Goal: Transaction & Acquisition: Purchase product/service

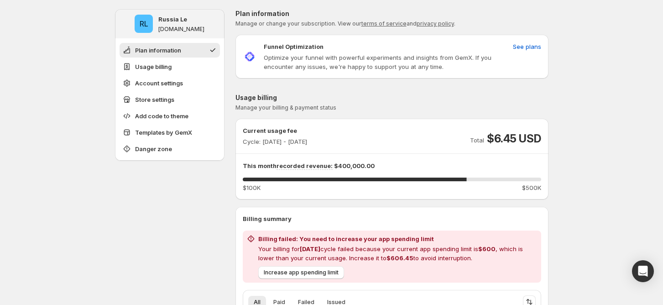
click at [192, 50] on button "Plan information" at bounding box center [170, 50] width 100 height 15
click at [169, 71] on span "Usage billing" at bounding box center [153, 66] width 36 height 9
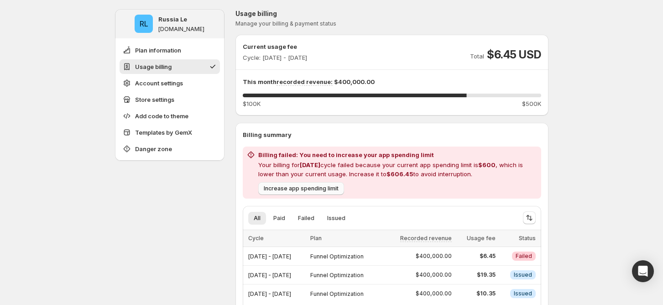
click at [302, 188] on span "Increase app spending limit" at bounding box center [301, 188] width 75 height 7
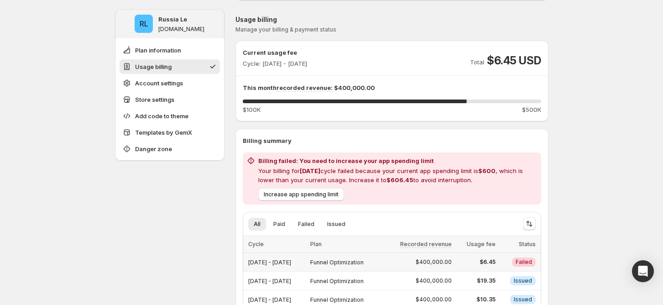
scroll to position [182, 0]
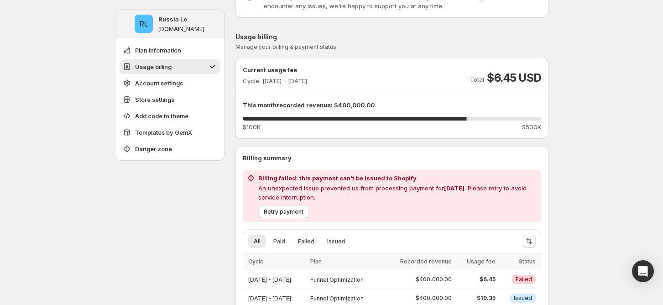
scroll to position [121, 0]
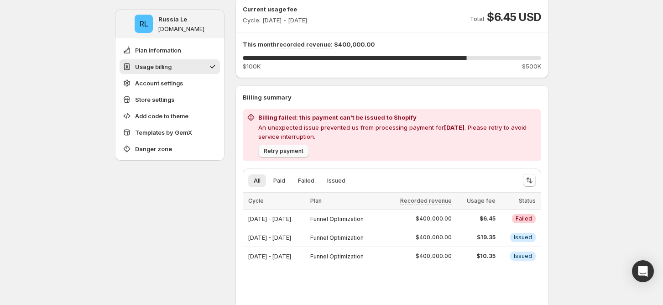
click at [297, 149] on span "Retry payment" at bounding box center [284, 150] width 40 height 7
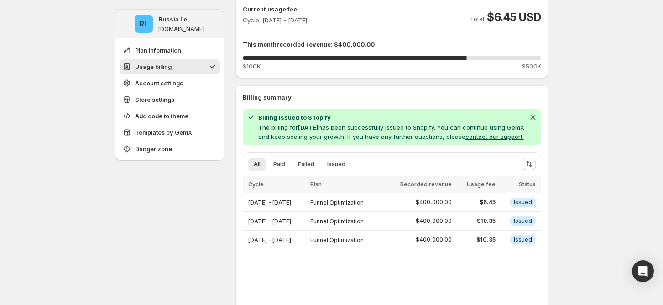
click at [465, 140] on button "contact our support." at bounding box center [494, 136] width 58 height 7
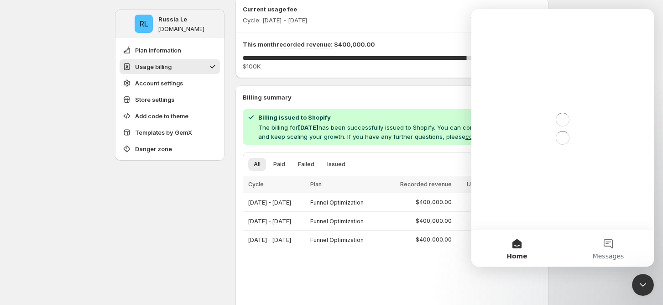
scroll to position [0, 0]
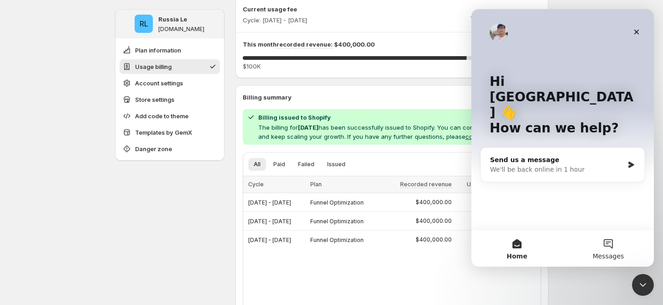
click at [605, 245] on button "Messages" at bounding box center [607, 248] width 91 height 36
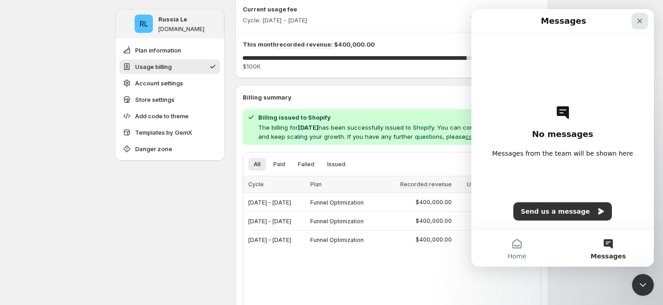
click at [641, 22] on icon "Close" at bounding box center [639, 21] width 5 height 5
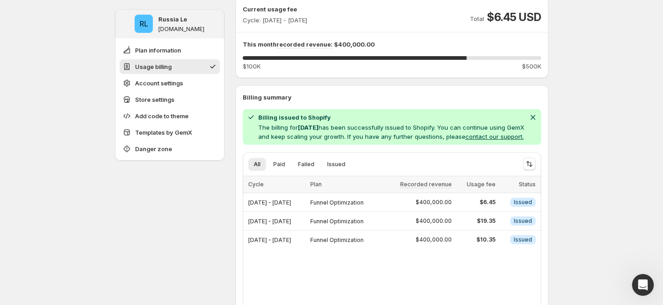
click at [465, 140] on button "contact our support." at bounding box center [494, 136] width 58 height 7
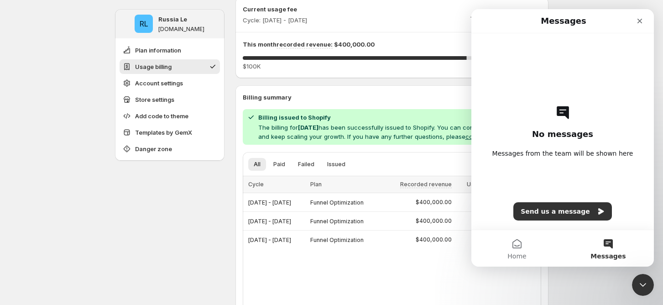
click at [465, 140] on button "contact our support." at bounding box center [494, 136] width 58 height 7
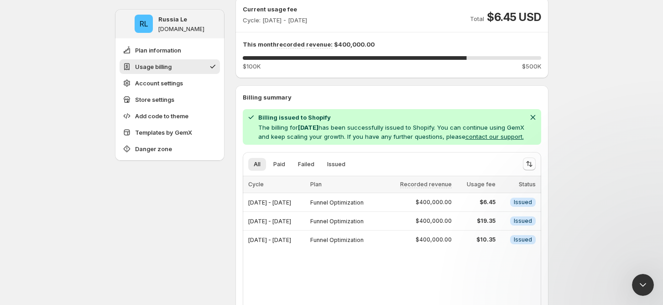
click at [465, 140] on button "contact our support." at bounding box center [494, 136] width 58 height 7
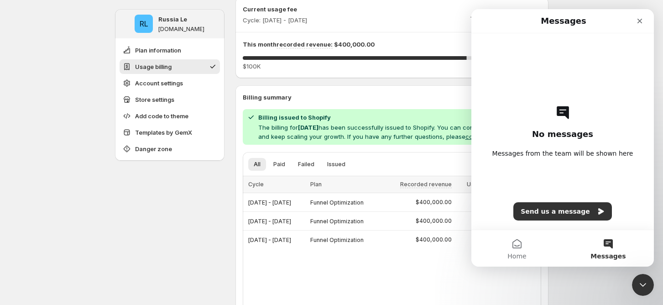
click at [400, 94] on p "Billing summary" at bounding box center [392, 97] width 298 height 9
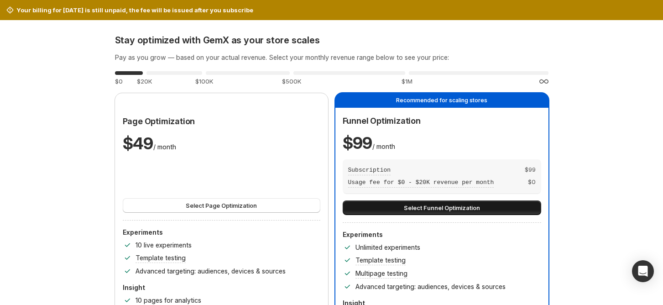
click at [478, 206] on span "Select Funnel Optimization" at bounding box center [442, 207] width 76 height 9
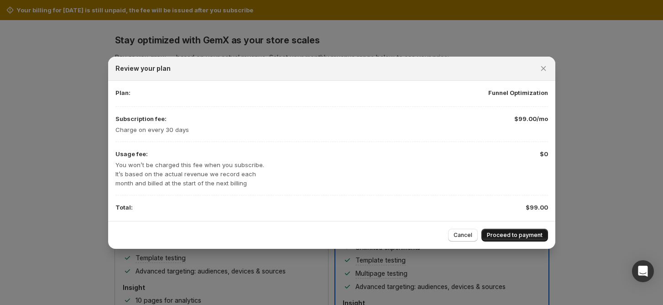
click at [510, 234] on span "Proceed to payment" at bounding box center [515, 234] width 56 height 7
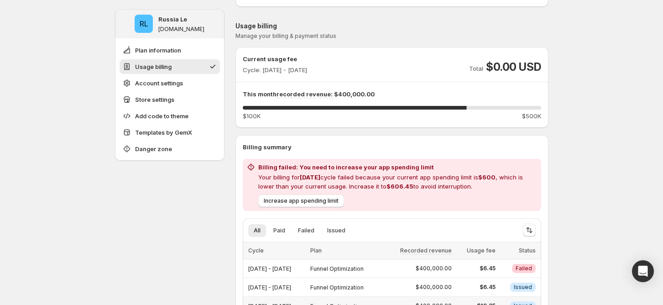
scroll to position [61, 0]
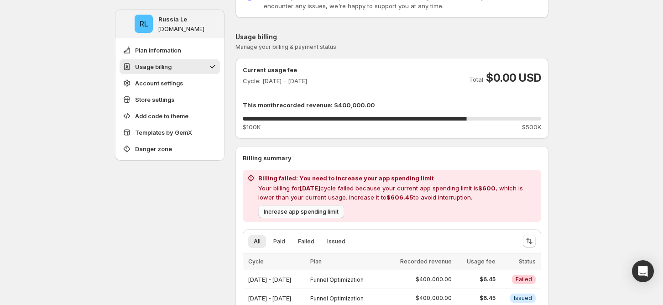
click at [332, 213] on span "Increase app spending limit" at bounding box center [301, 211] width 75 height 7
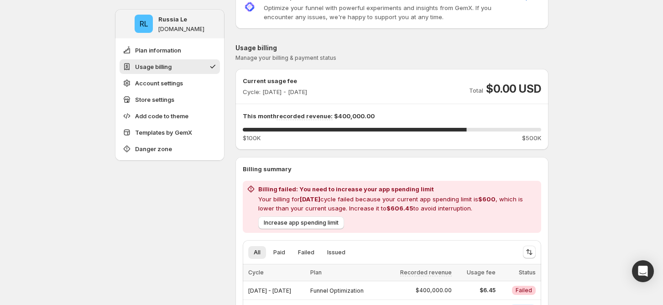
scroll to position [61, 0]
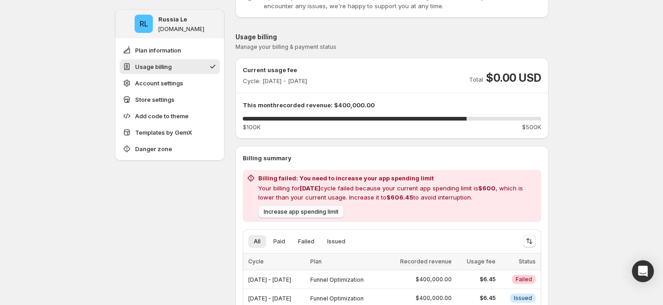
click at [318, 208] on span "Increase app spending limit" at bounding box center [301, 211] width 75 height 7
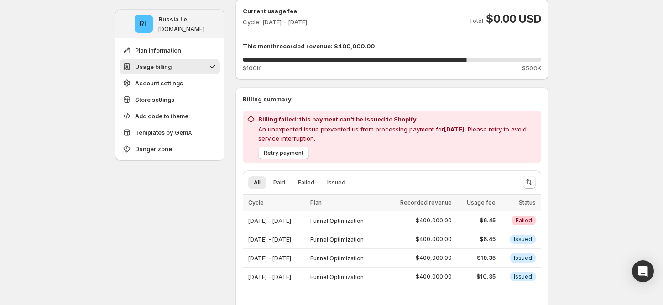
scroll to position [121, 0]
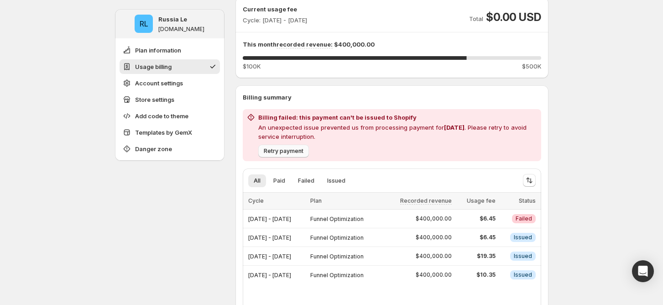
click at [299, 154] on button "Retry payment" at bounding box center [283, 151] width 51 height 13
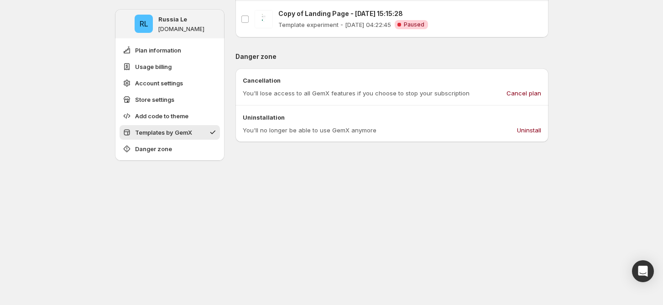
scroll to position [1034, 0]
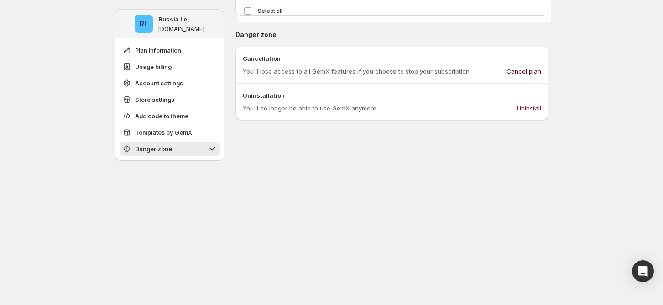
click at [519, 76] on span "Cancel plan" at bounding box center [523, 71] width 35 height 9
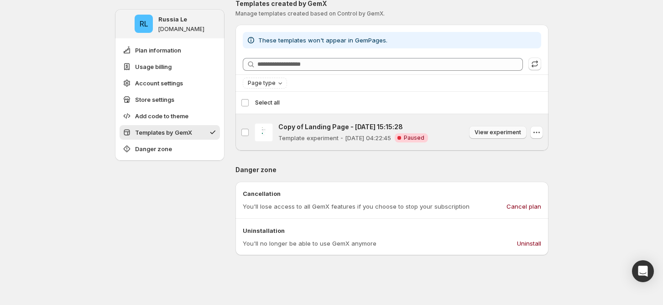
scroll to position [838, 0]
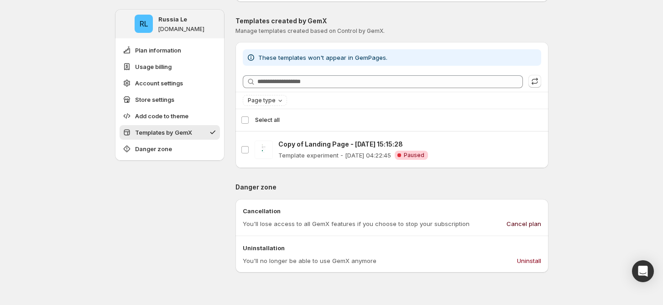
click at [526, 224] on span "Cancel plan" at bounding box center [523, 223] width 35 height 9
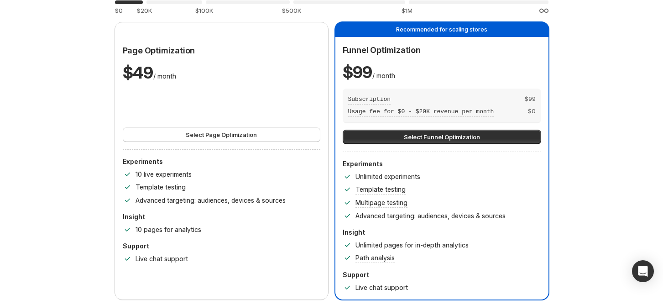
scroll to position [0, 0]
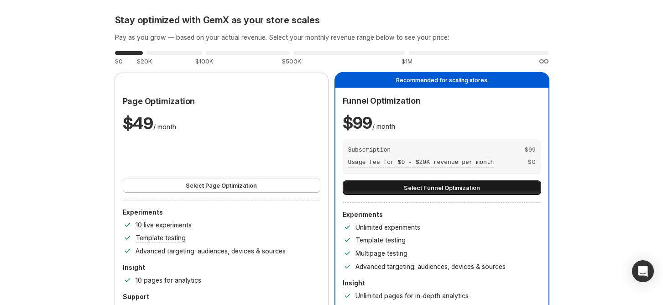
click at [445, 186] on span "Select Funnel Optimization" at bounding box center [442, 187] width 76 height 9
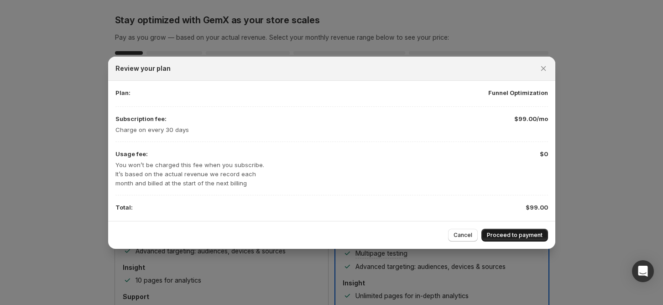
click at [505, 239] on button "Proceed to payment" at bounding box center [514, 235] width 67 height 13
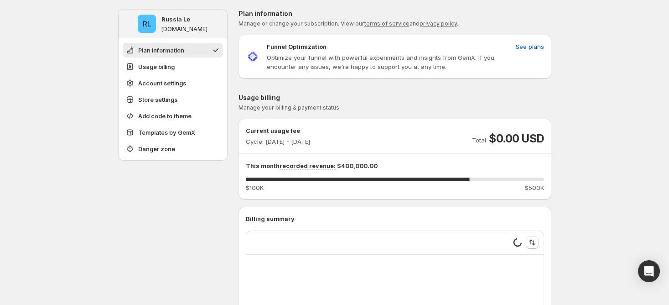
type input "**********"
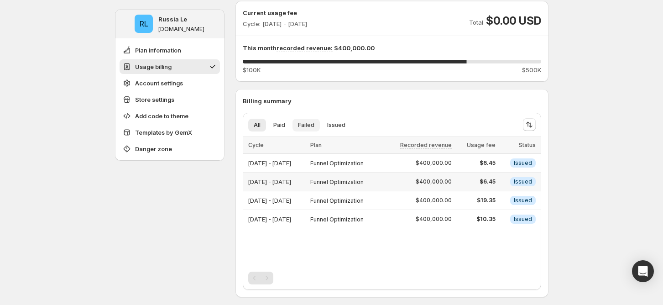
scroll to position [121, 0]
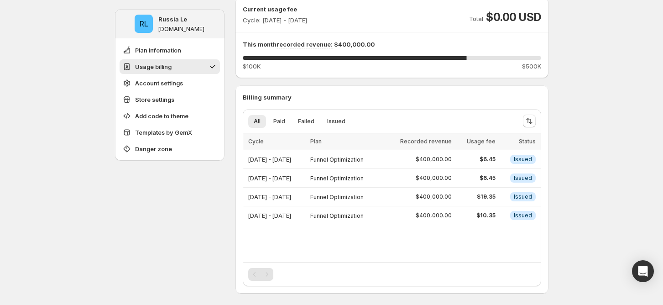
click at [268, 274] on div "Pagination" at bounding box center [266, 274] width 13 height 13
click at [532, 119] on icon "Sort the results" at bounding box center [531, 121] width 4 height 5
click at [498, 167] on span "Ascending" at bounding box center [502, 168] width 43 height 7
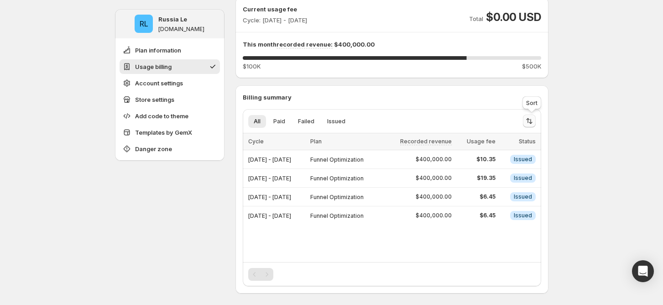
click at [531, 122] on icon "Sort the results" at bounding box center [529, 120] width 9 height 9
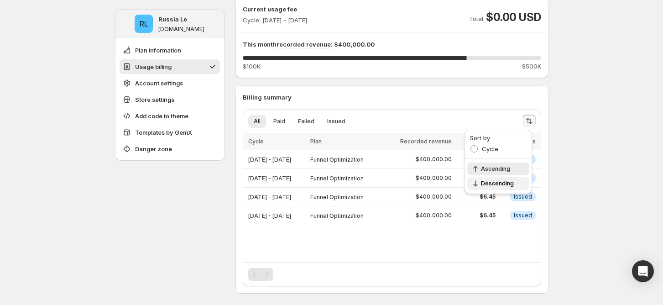
click at [504, 182] on span "Descending" at bounding box center [502, 183] width 43 height 7
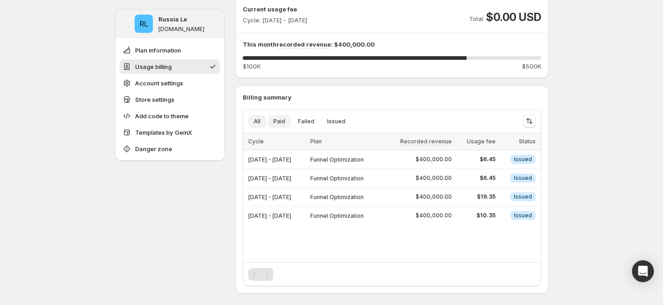
click at [282, 119] on span "Paid" at bounding box center [279, 121] width 12 height 7
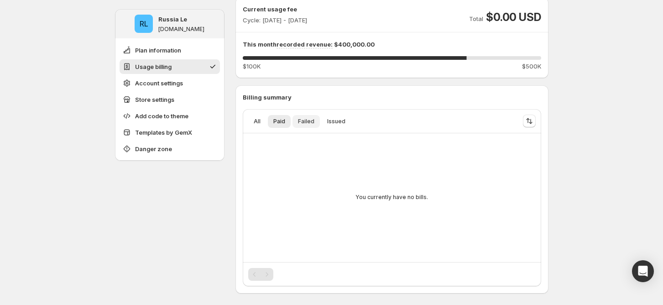
click at [310, 123] on span "Failed" at bounding box center [306, 121] width 16 height 7
click at [336, 123] on span "Issued" at bounding box center [336, 121] width 18 height 7
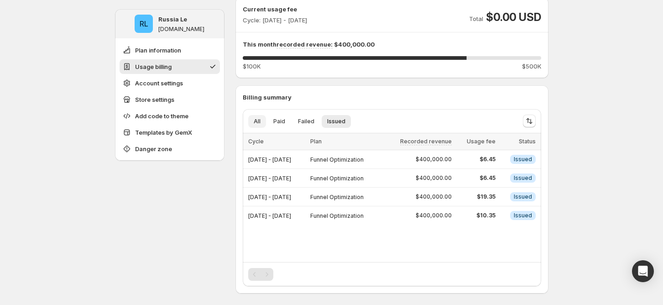
click at [263, 117] on button "All" at bounding box center [257, 121] width 18 height 13
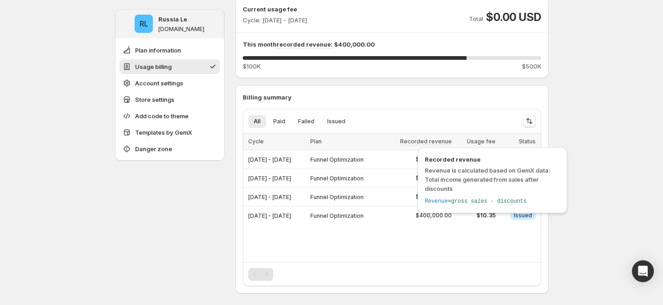
click at [447, 143] on span "Recorded revenue" at bounding box center [426, 141] width 52 height 7
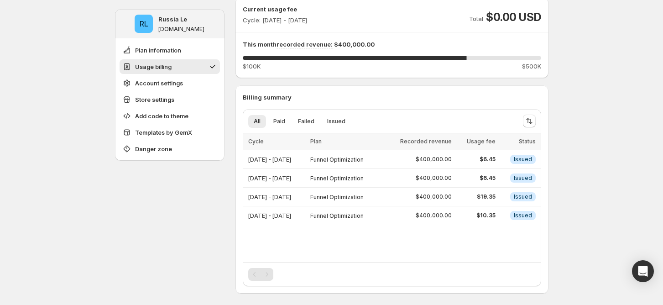
click at [485, 142] on span "Usage fee" at bounding box center [481, 141] width 29 height 7
click at [523, 144] on span "Status" at bounding box center [527, 141] width 17 height 7
click at [531, 121] on icon "Sort the results" at bounding box center [529, 120] width 9 height 9
click at [487, 168] on span "Ascending" at bounding box center [502, 168] width 43 height 7
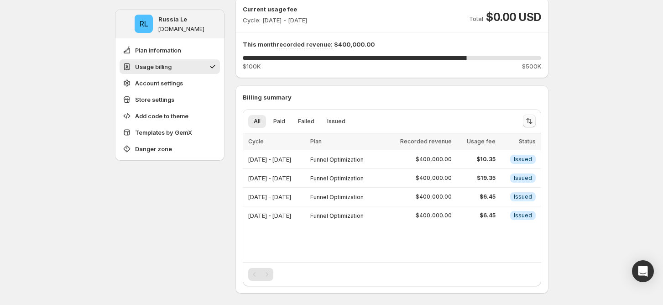
click at [532, 122] on icon "Sort the results" at bounding box center [531, 121] width 4 height 5
click at [491, 149] on span "Cycle" at bounding box center [490, 148] width 16 height 7
click at [502, 172] on span "Ascending" at bounding box center [502, 168] width 43 height 7
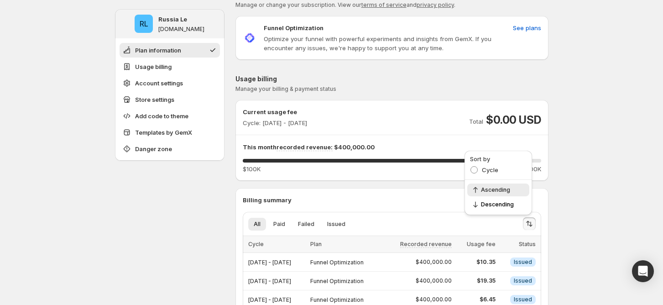
scroll to position [0, 0]
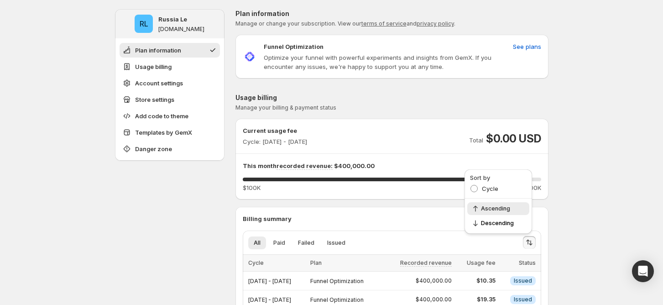
click at [515, 41] on button "See plans" at bounding box center [526, 46] width 39 height 15
